Goal: Task Accomplishment & Management: Use online tool/utility

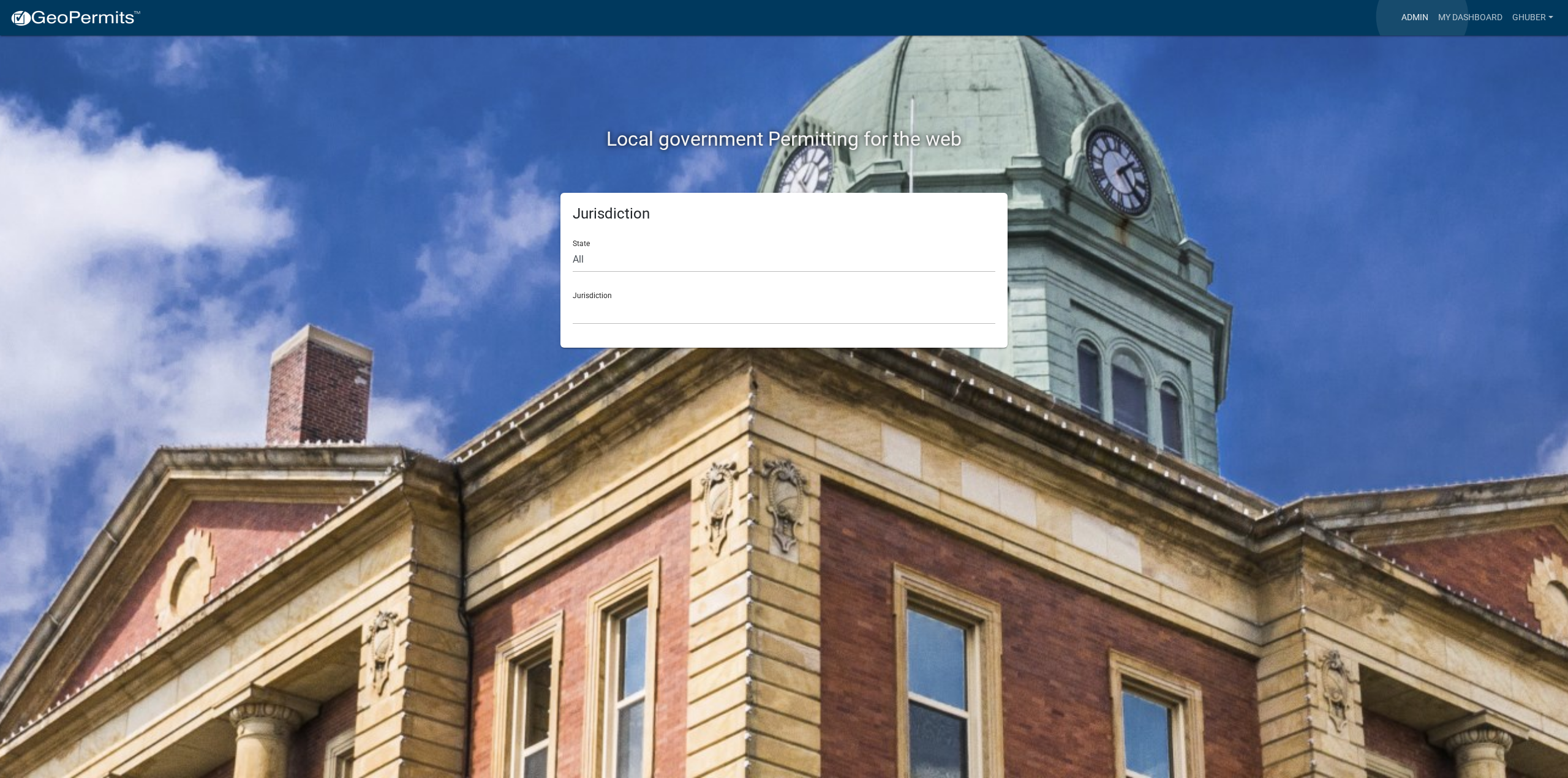
click at [1422, 16] on link "Admin" at bounding box center [1414, 17] width 37 height 23
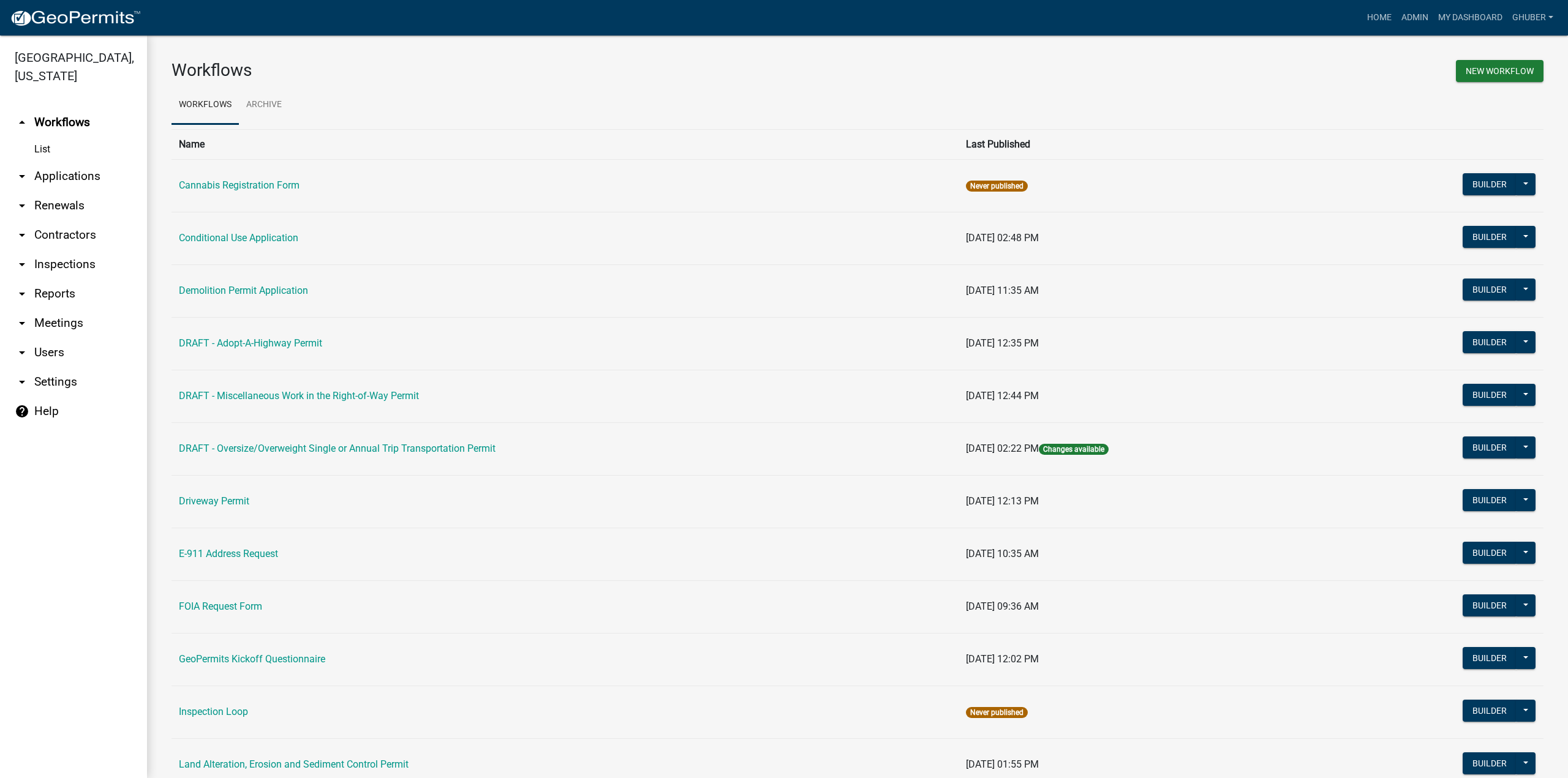
click at [78, 177] on link "arrow_drop_down Applications" at bounding box center [73, 176] width 147 height 29
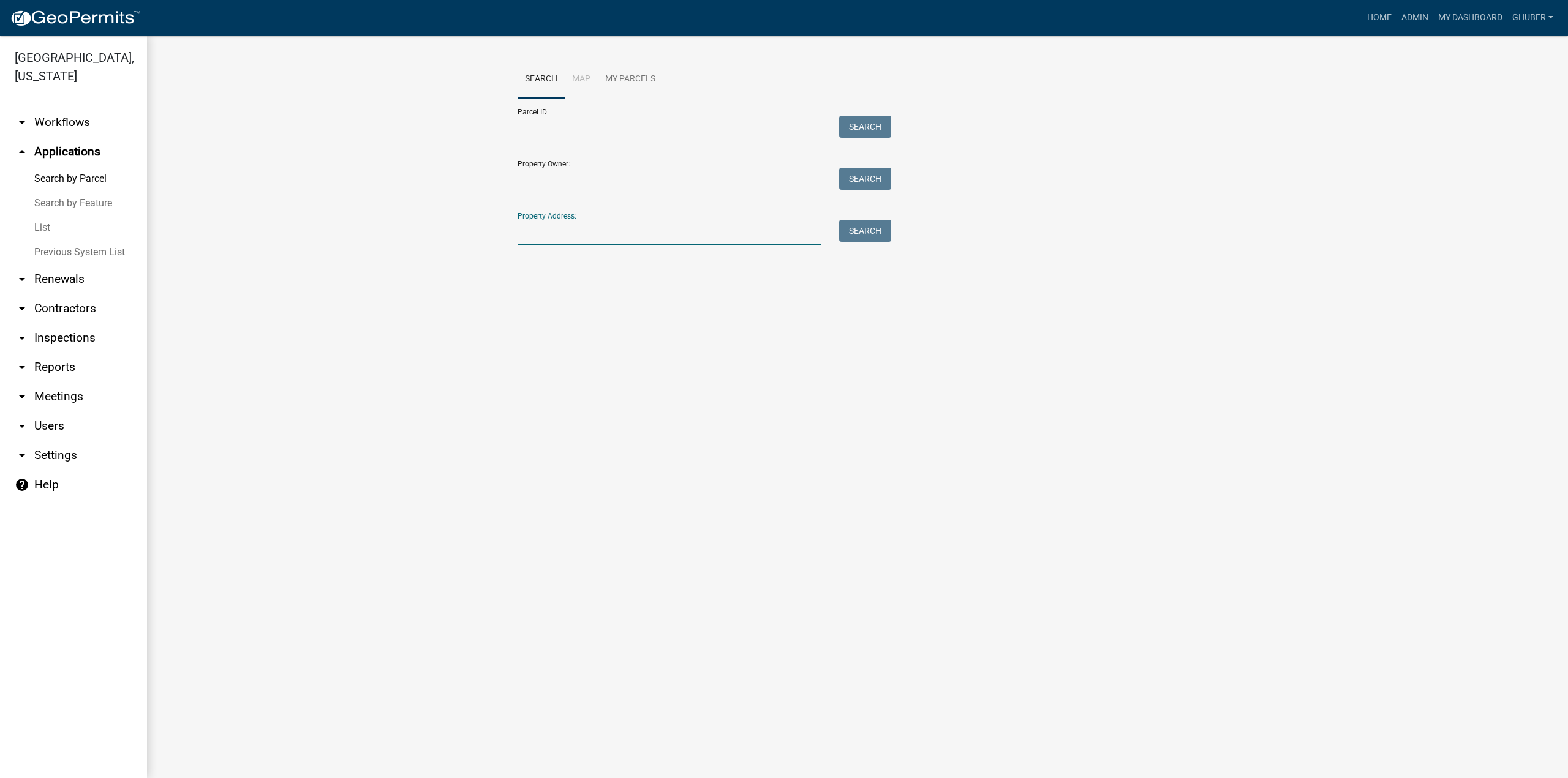
click at [551, 233] on input "Property Address:" at bounding box center [668, 232] width 303 height 25
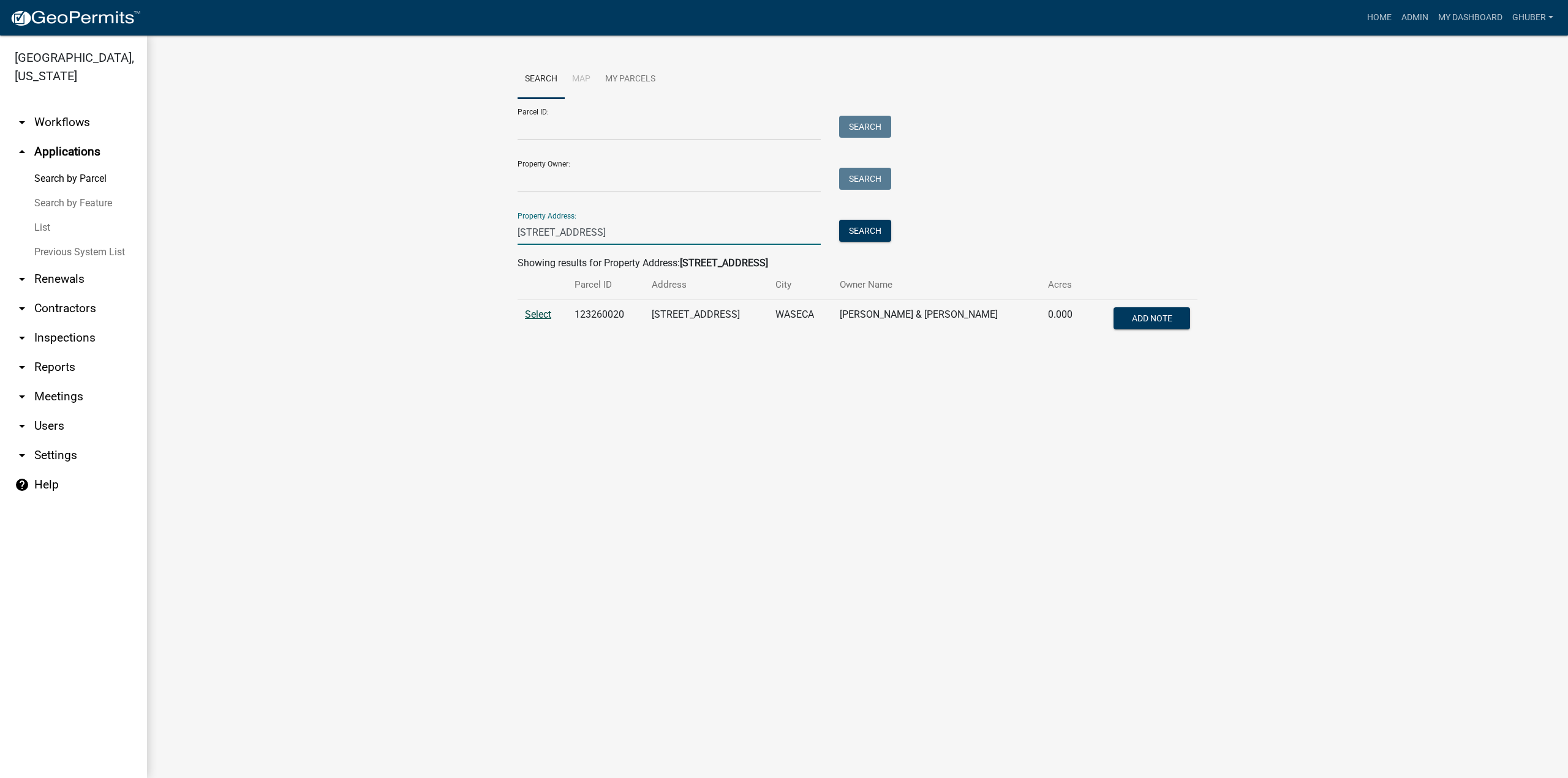
type input "[STREET_ADDRESS]"
click at [536, 316] on span "Select" at bounding box center [538, 314] width 26 height 12
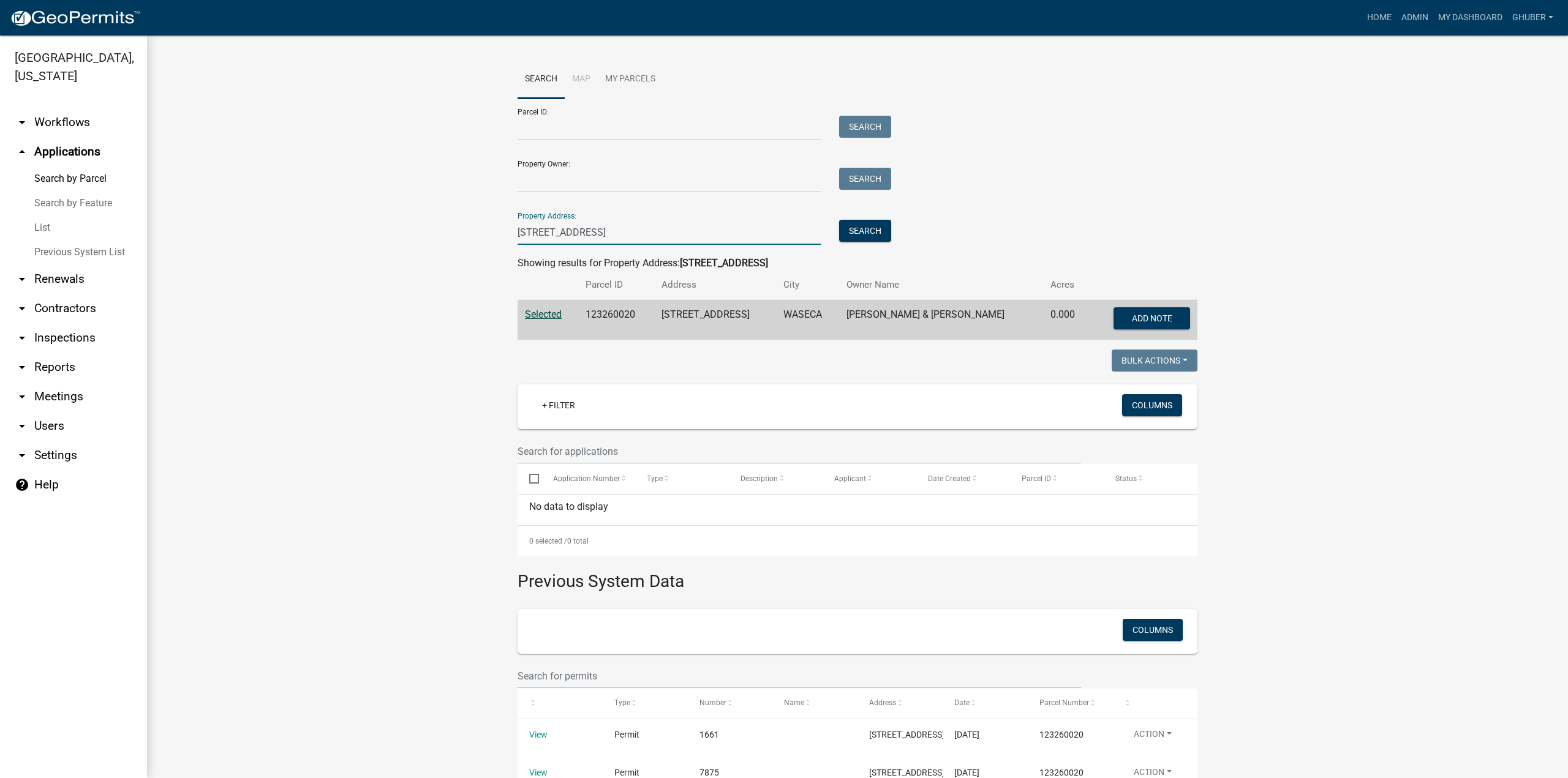
drag, startPoint x: 580, startPoint y: 230, endPoint x: 404, endPoint y: 225, distance: 176.1
click at [399, 222] on wm-workflow-application-search-view "Search Map My Parcels Parcel ID: Search Property Owner: Search Property Address…" at bounding box center [858, 445] width 1372 height 771
click at [547, 180] on input "Property Owner:" at bounding box center [668, 180] width 303 height 25
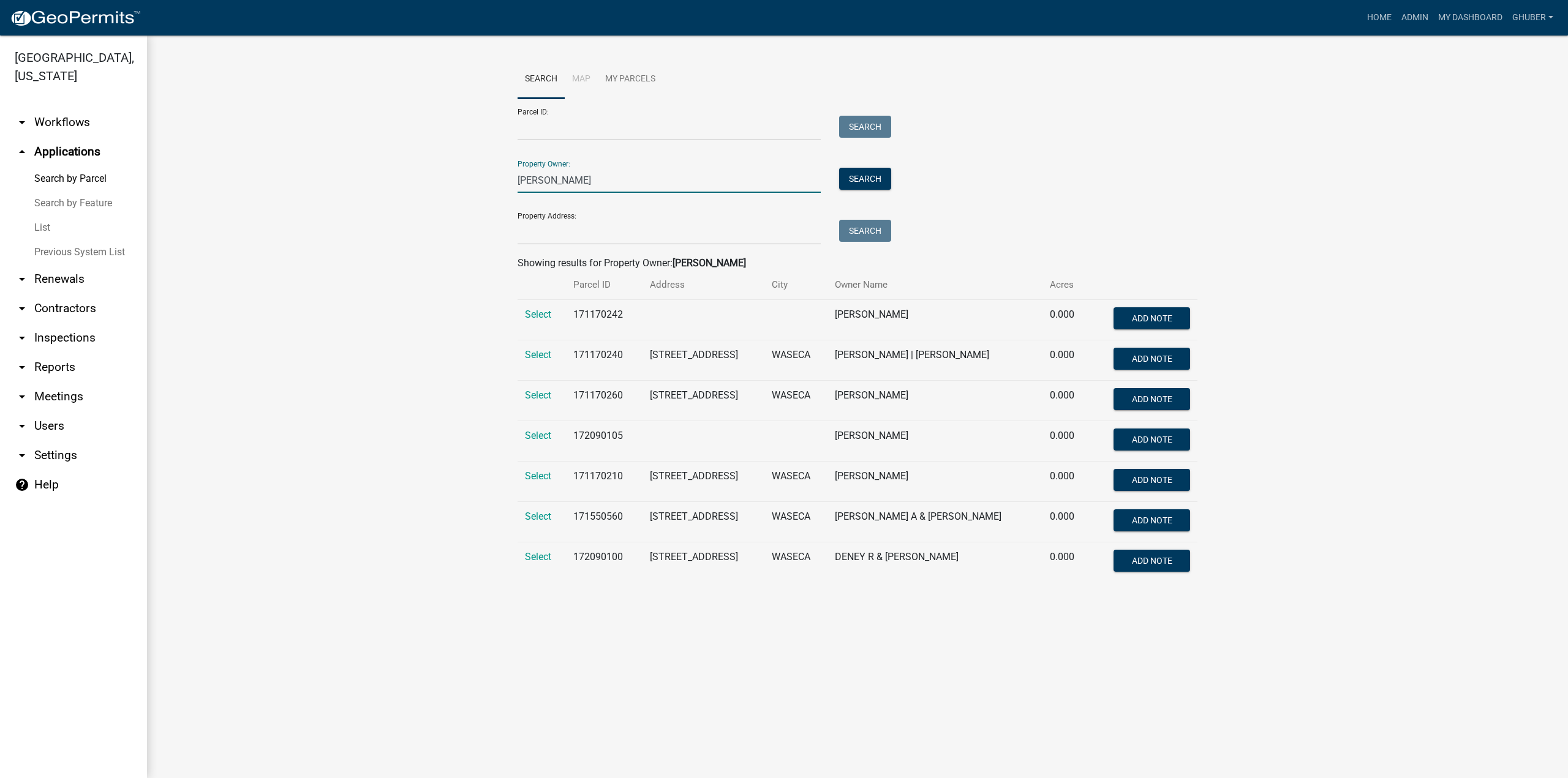
type input "[PERSON_NAME]"
